Goal: Transaction & Acquisition: Purchase product/service

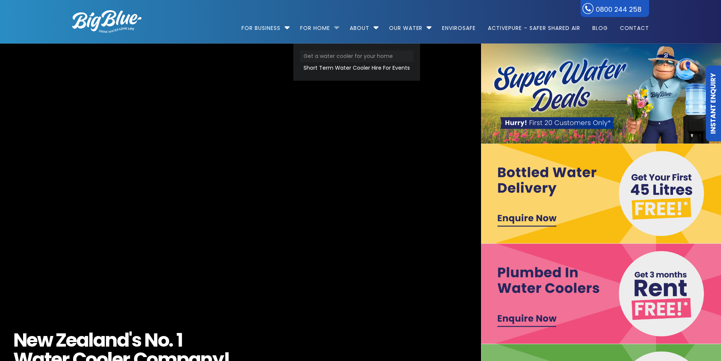
click at [341, 54] on link "Get a water cooler for your home" at bounding box center [356, 56] width 113 height 12
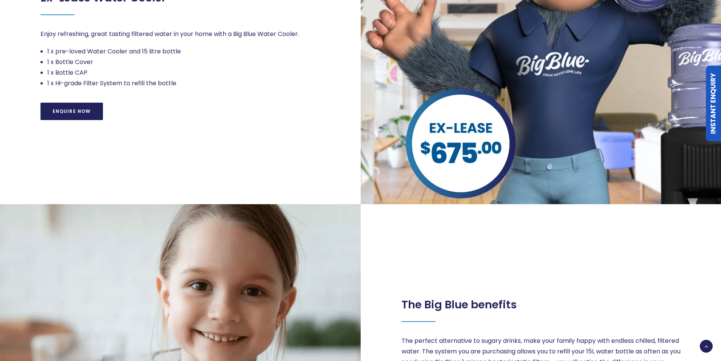
scroll to position [568, 0]
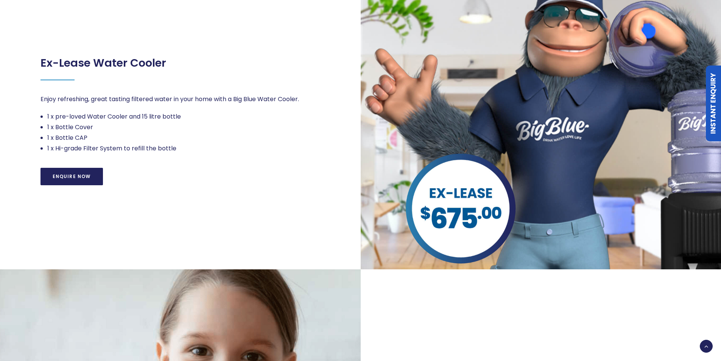
click at [518, 177] on div at bounding box center [541, 116] width 361 height 307
click at [87, 178] on link "Enquire Now" at bounding box center [72, 176] width 62 height 17
